Goal: Check status: Check status

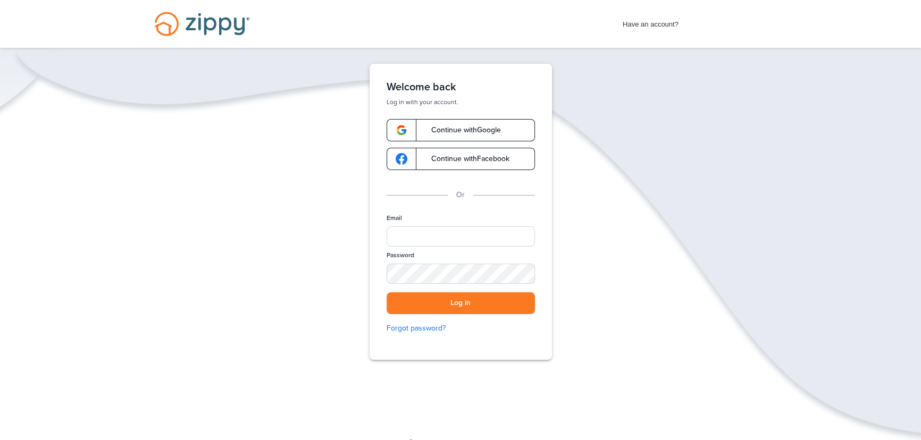
click at [461, 136] on link "Continue with Google" at bounding box center [460, 130] width 148 height 22
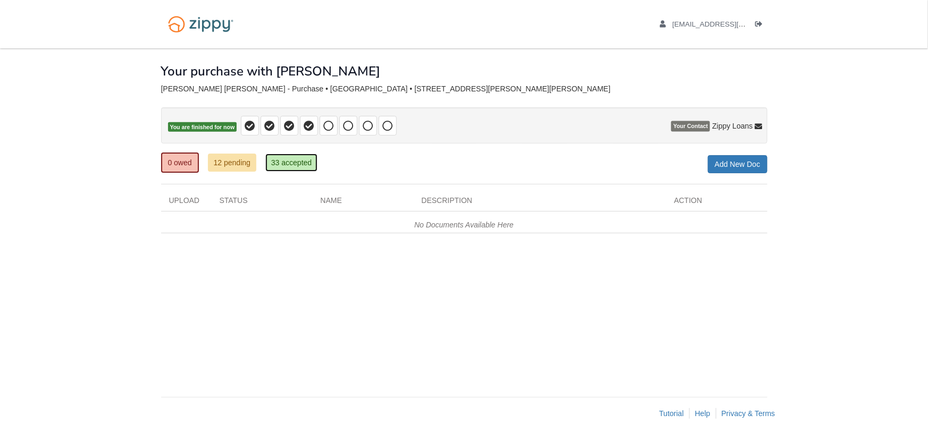
click at [295, 164] on link "33 accepted" at bounding box center [291, 163] width 52 height 18
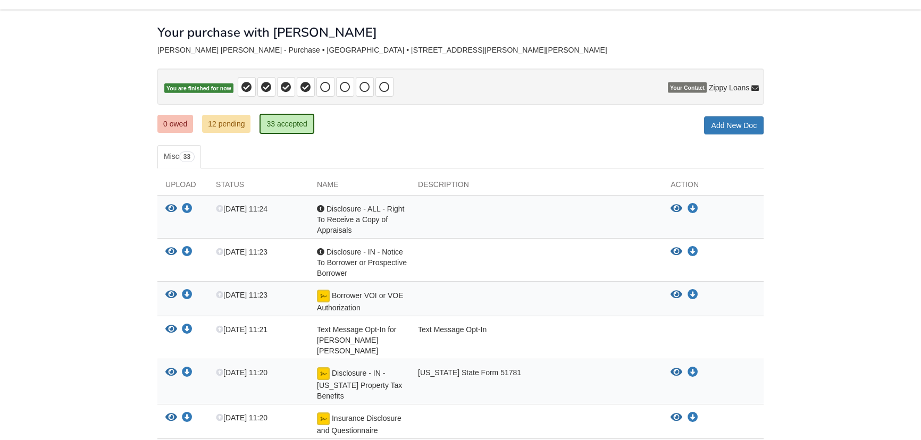
scroll to position [48, 0]
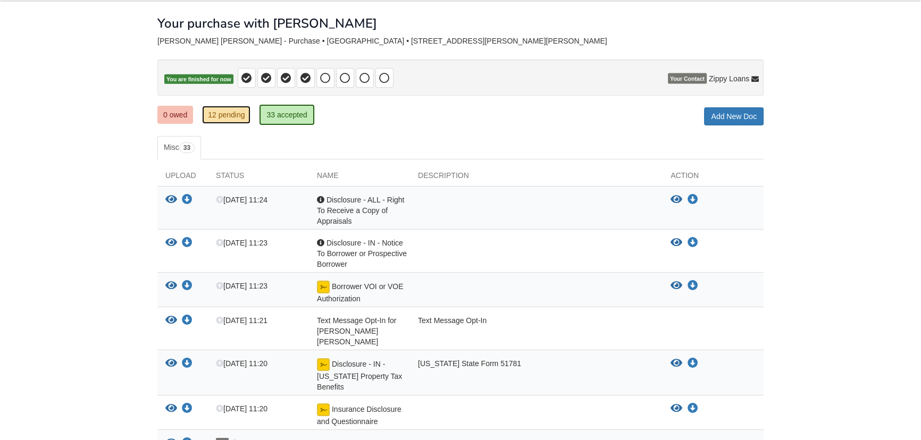
click at [231, 113] on link "12 pending" at bounding box center [226, 115] width 48 height 18
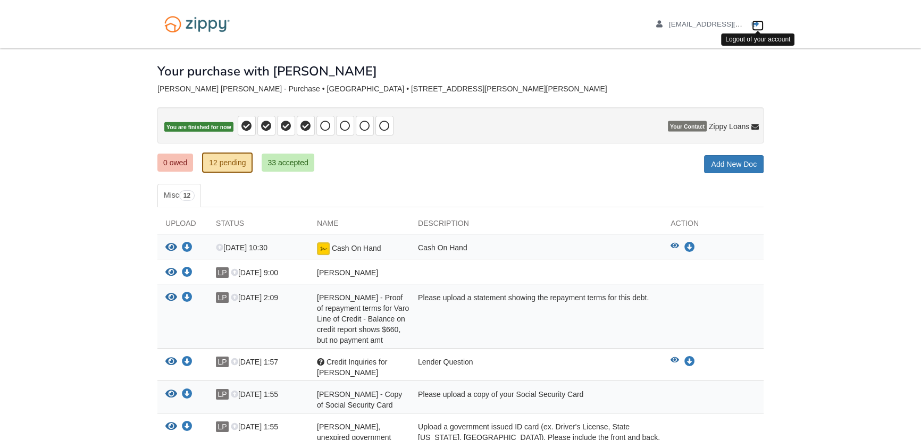
click at [752, 27] on icon "Log out" at bounding box center [755, 24] width 7 height 7
